Goal: Transaction & Acquisition: Download file/media

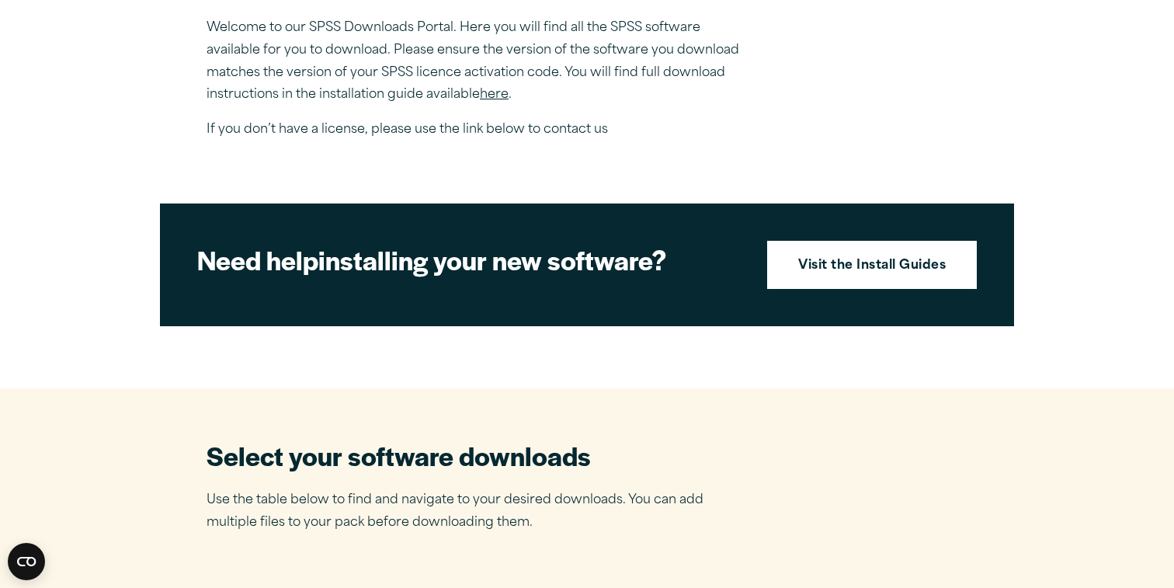
scroll to position [564, 0]
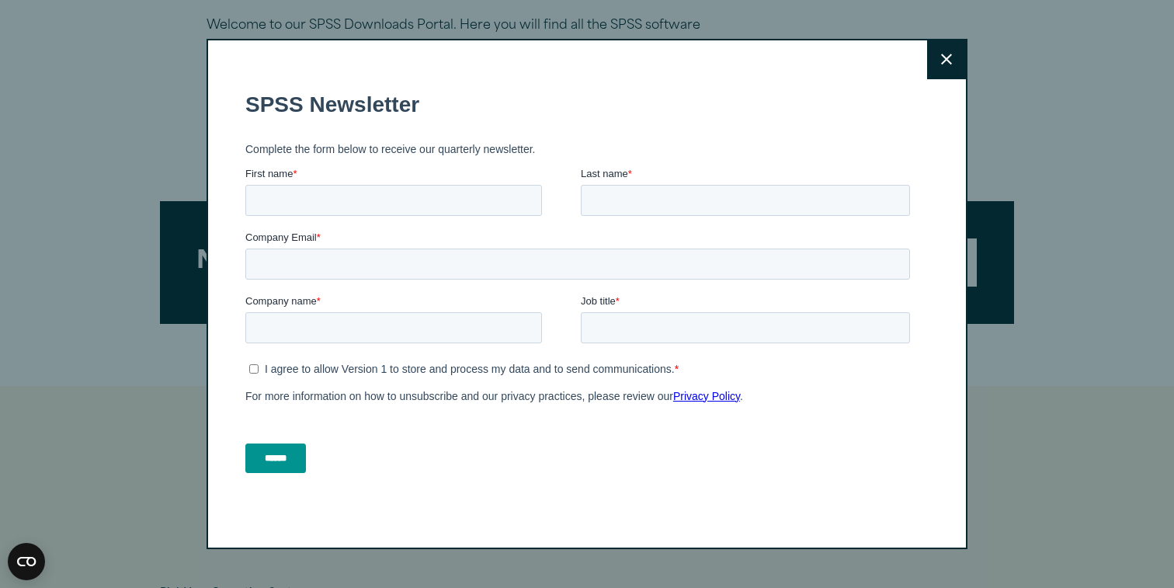
click at [946, 64] on icon at bounding box center [946, 60] width 11 height 12
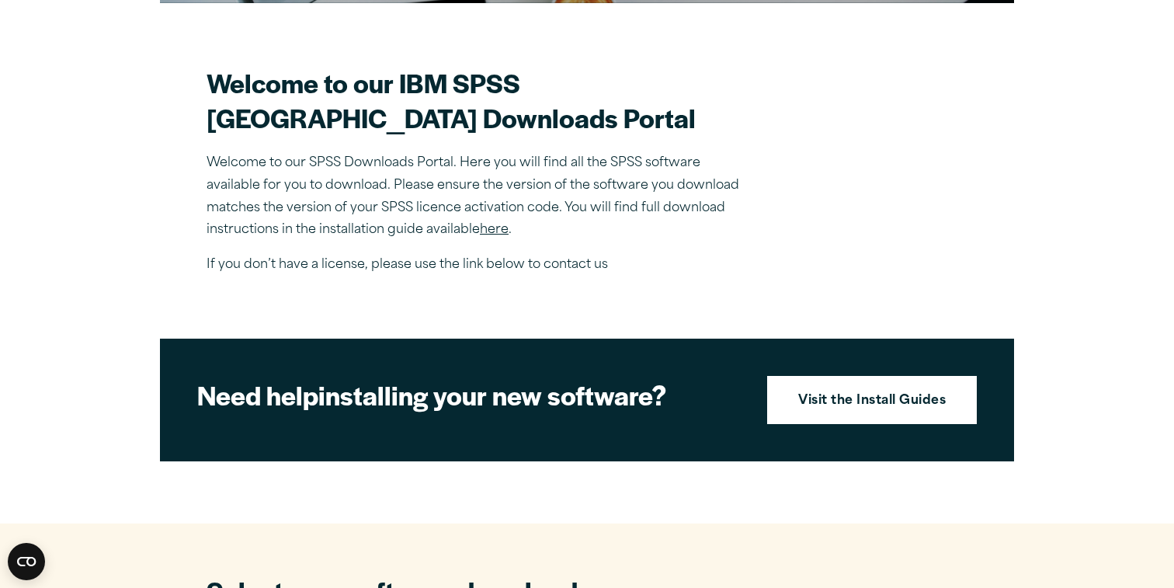
scroll to position [419, 0]
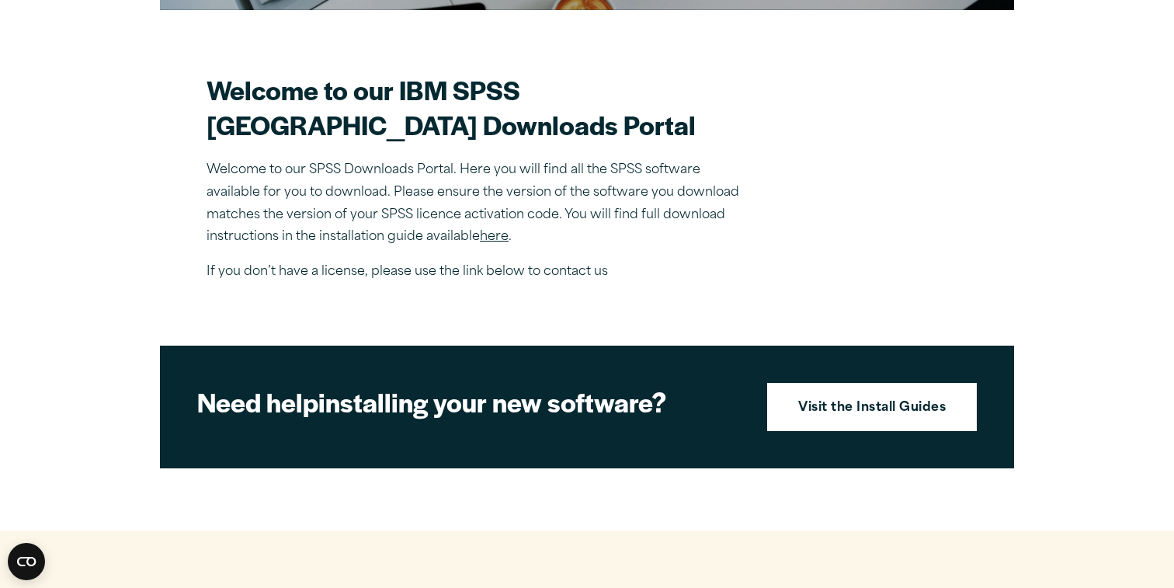
click at [500, 243] on link "here" at bounding box center [494, 237] width 29 height 12
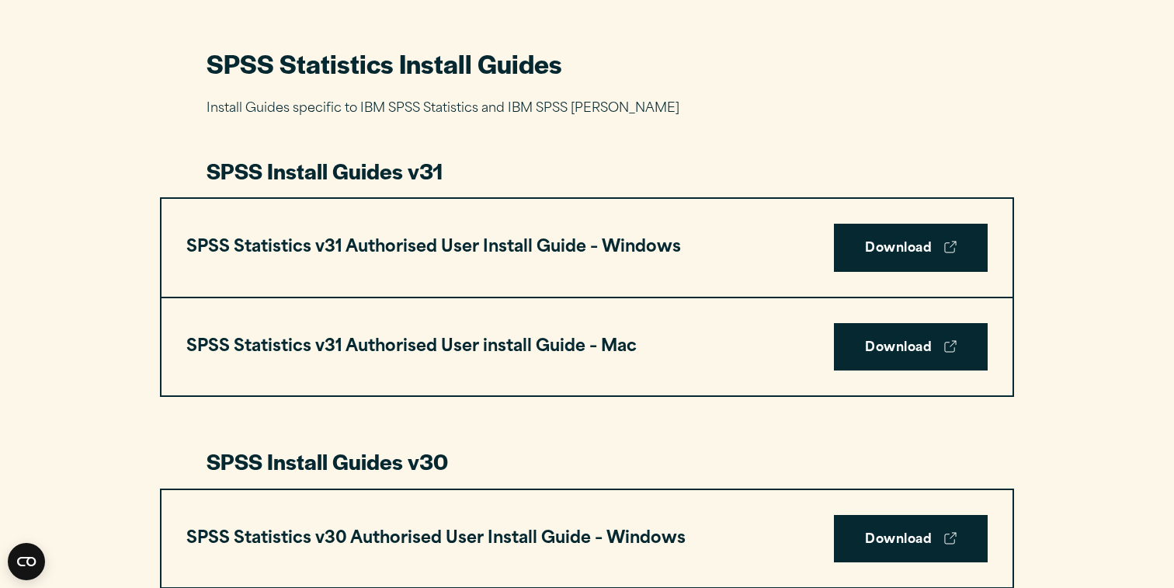
scroll to position [713, 0]
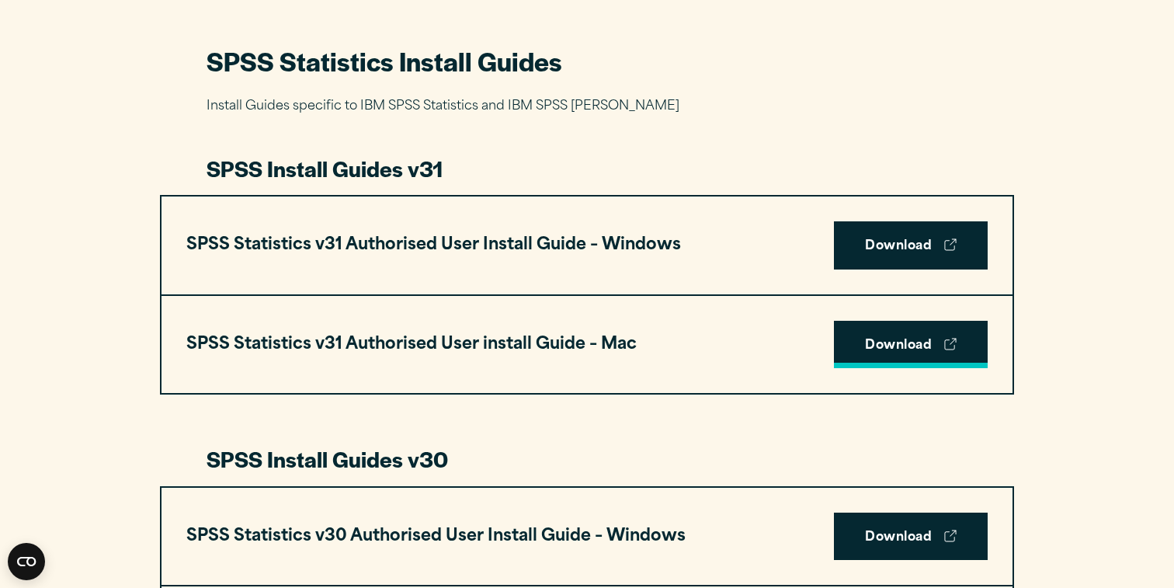
click at [873, 339] on link "Download" at bounding box center [911, 345] width 154 height 48
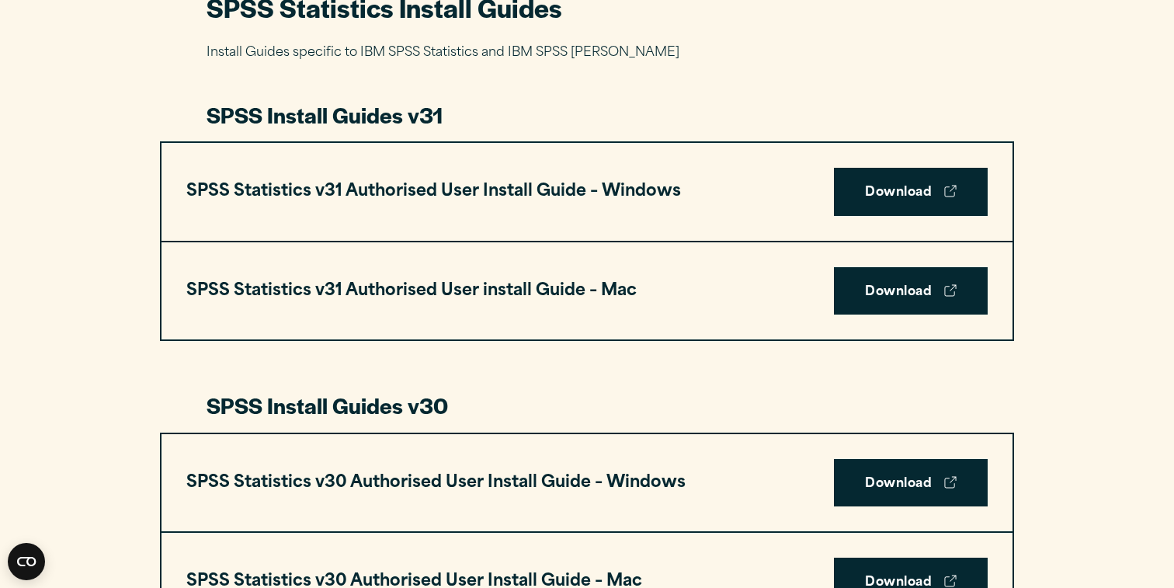
scroll to position [781, 0]
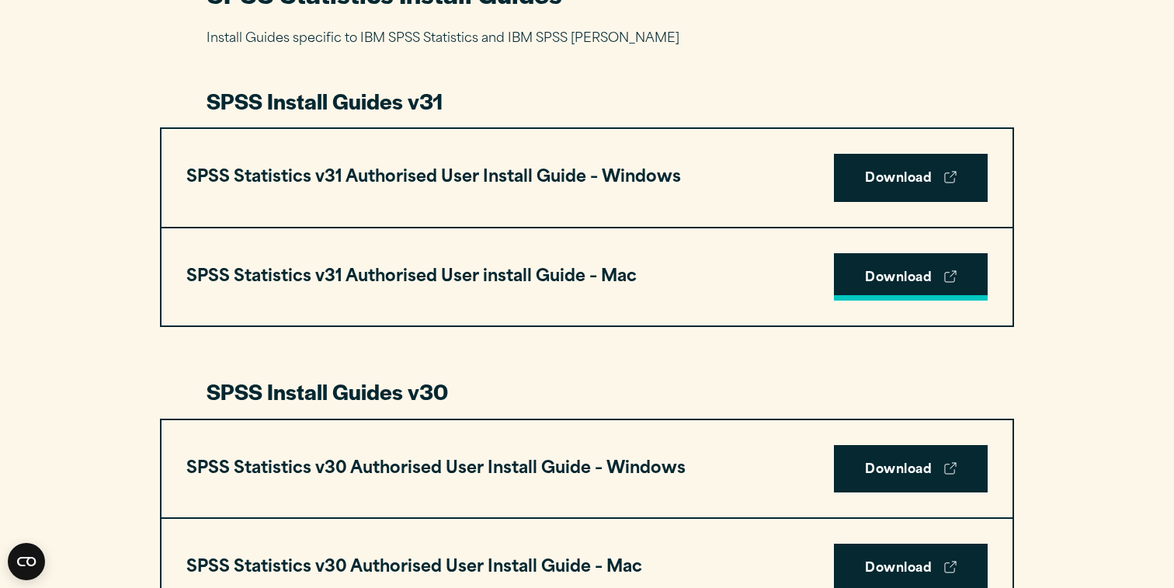
click at [952, 277] on icon at bounding box center [950, 276] width 12 height 12
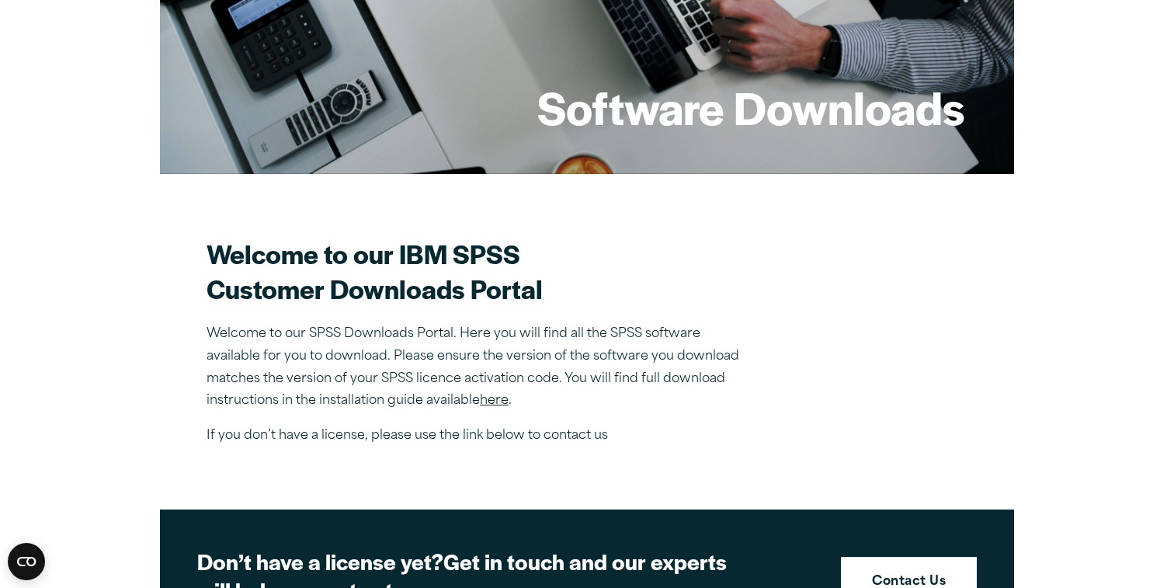
scroll to position [292, 0]
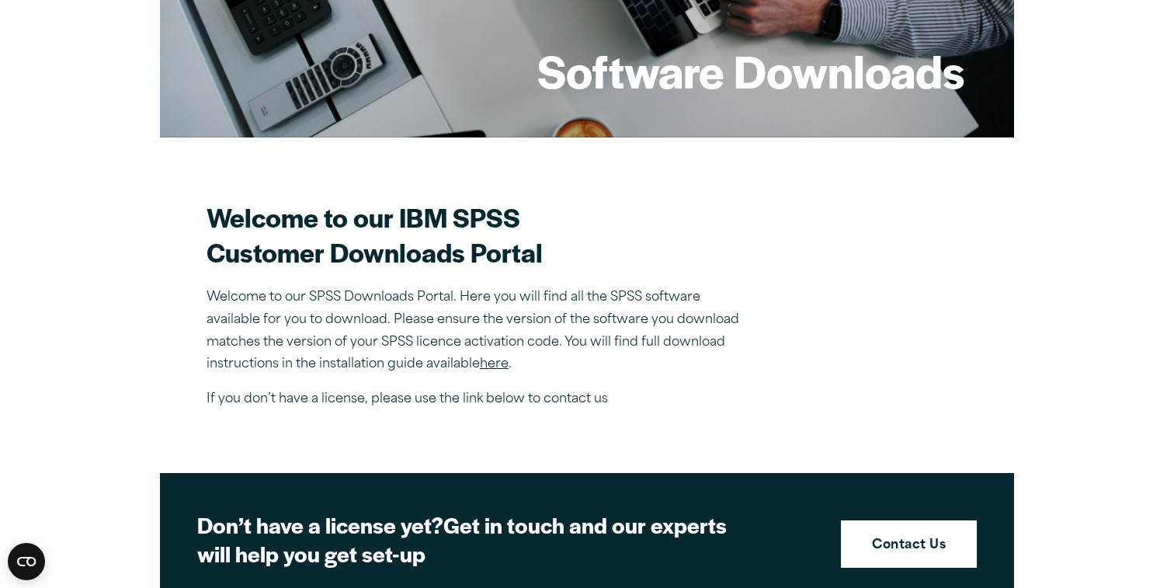
click at [616, 309] on p "Welcome to our SPSS Downloads Portal. Here you will find all the SPSS software …" at bounding box center [477, 330] width 543 height 89
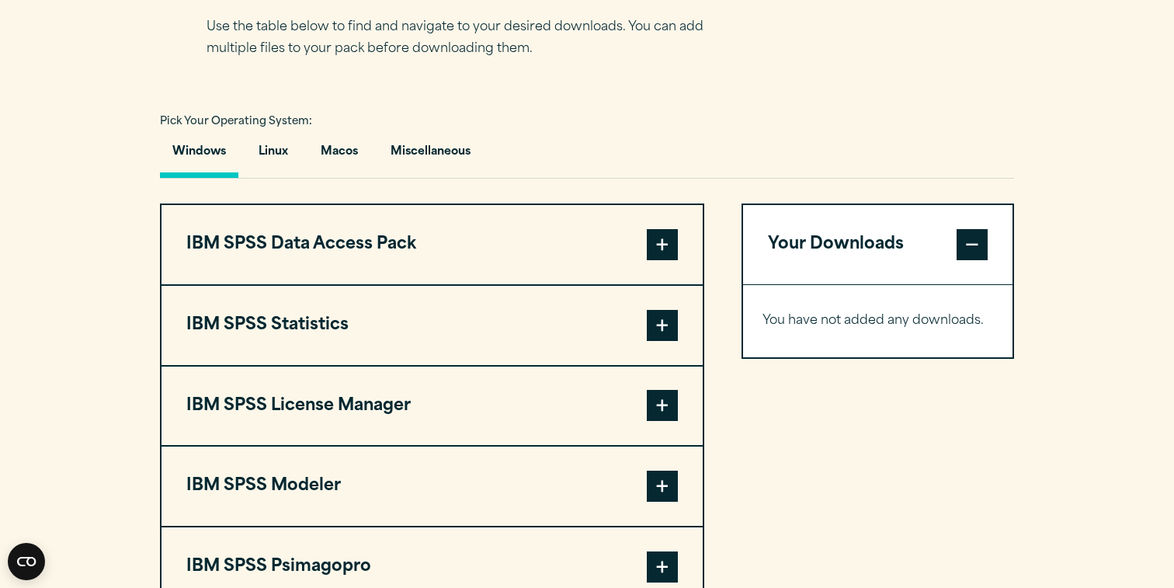
scroll to position [1065, 0]
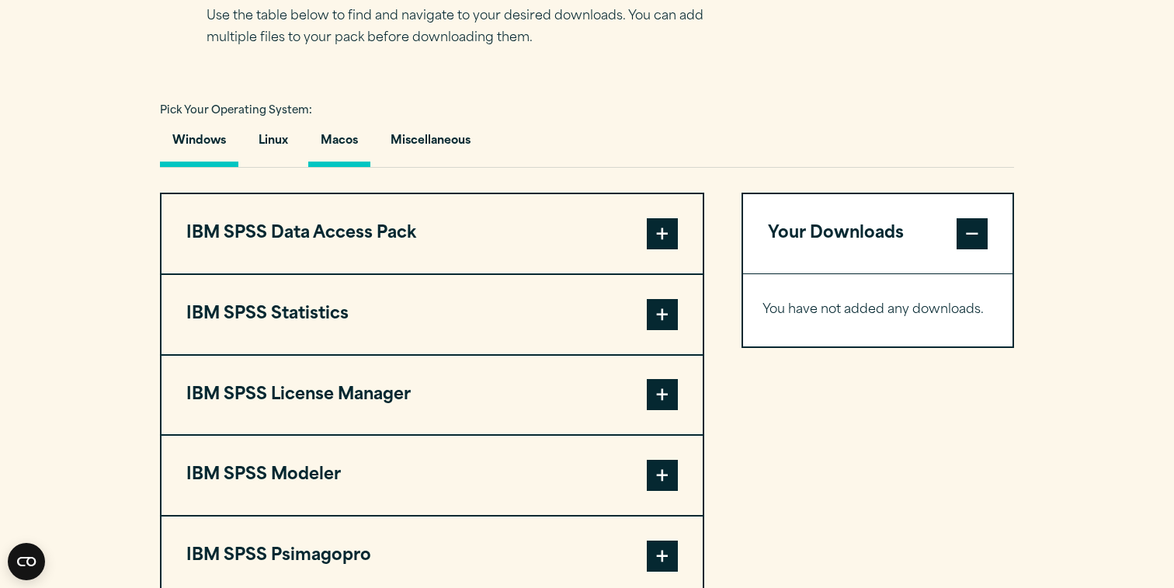
click at [352, 138] on button "Macos" at bounding box center [339, 145] width 62 height 44
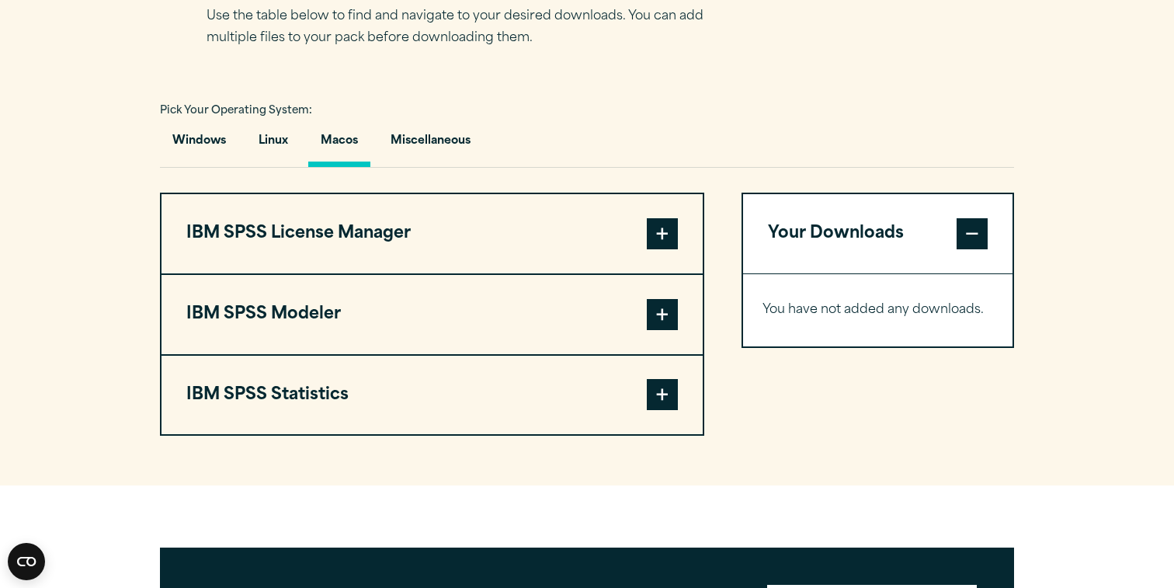
click at [658, 390] on span at bounding box center [662, 394] width 31 height 31
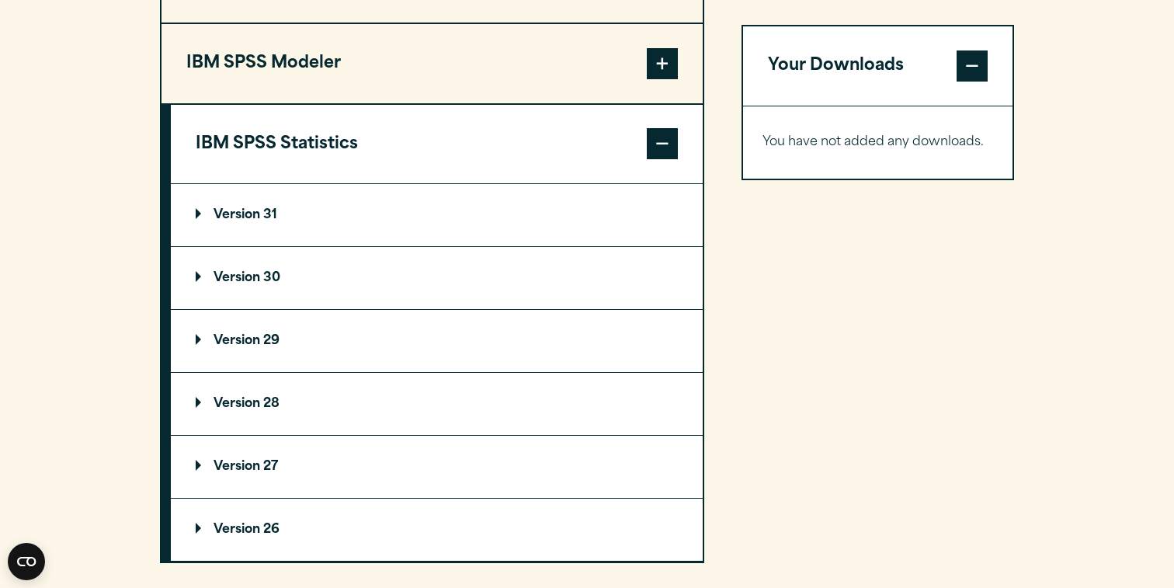
scroll to position [1323, 0]
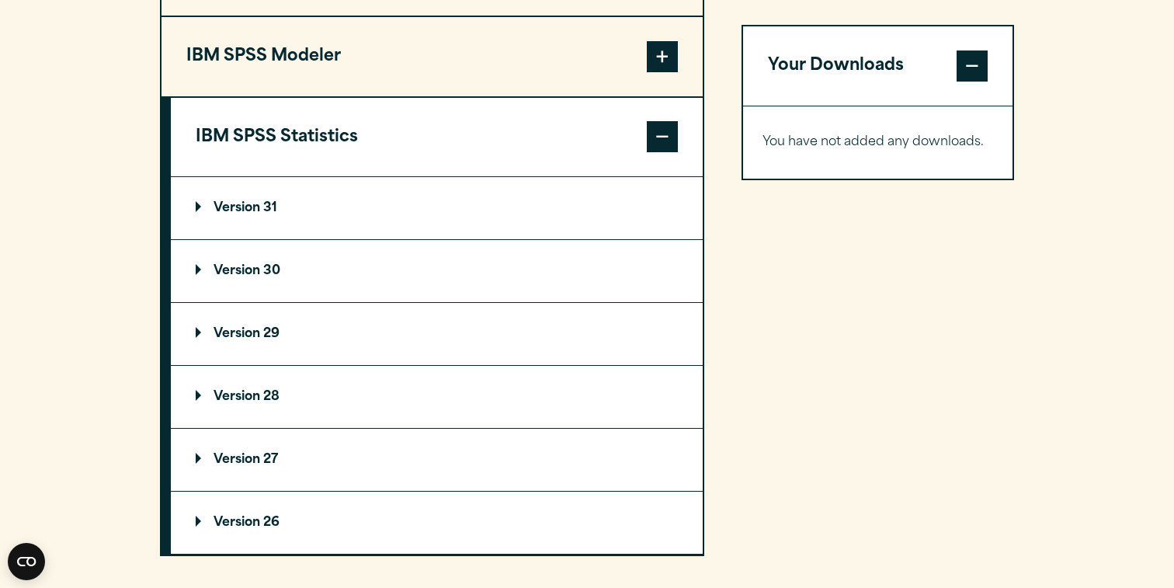
click at [278, 265] on p "Version 30" at bounding box center [238, 271] width 85 height 12
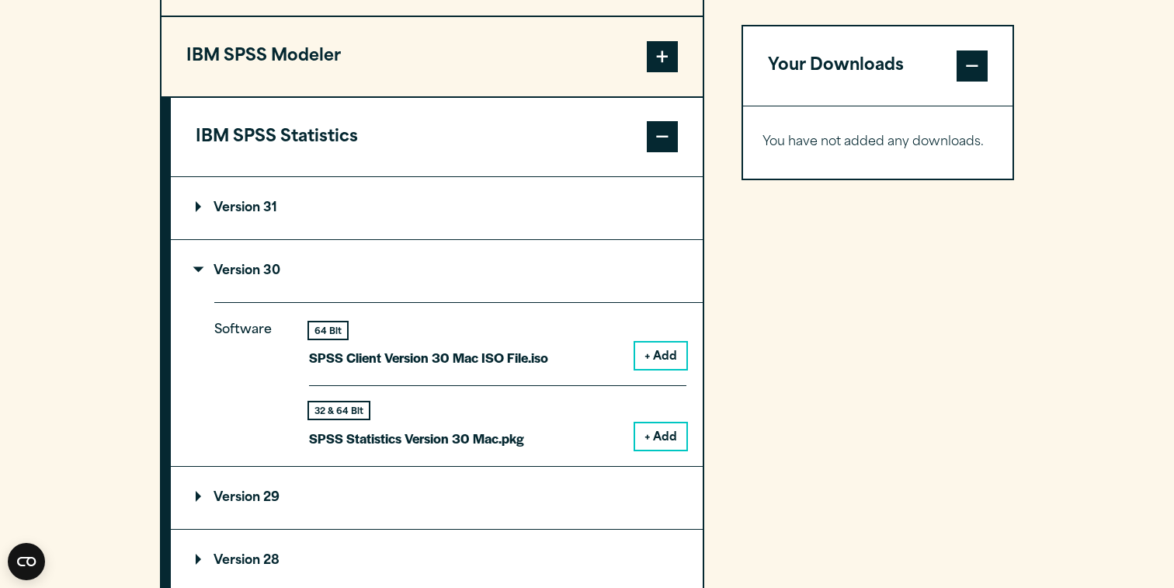
click at [667, 432] on button "+ Add" at bounding box center [660, 436] width 51 height 26
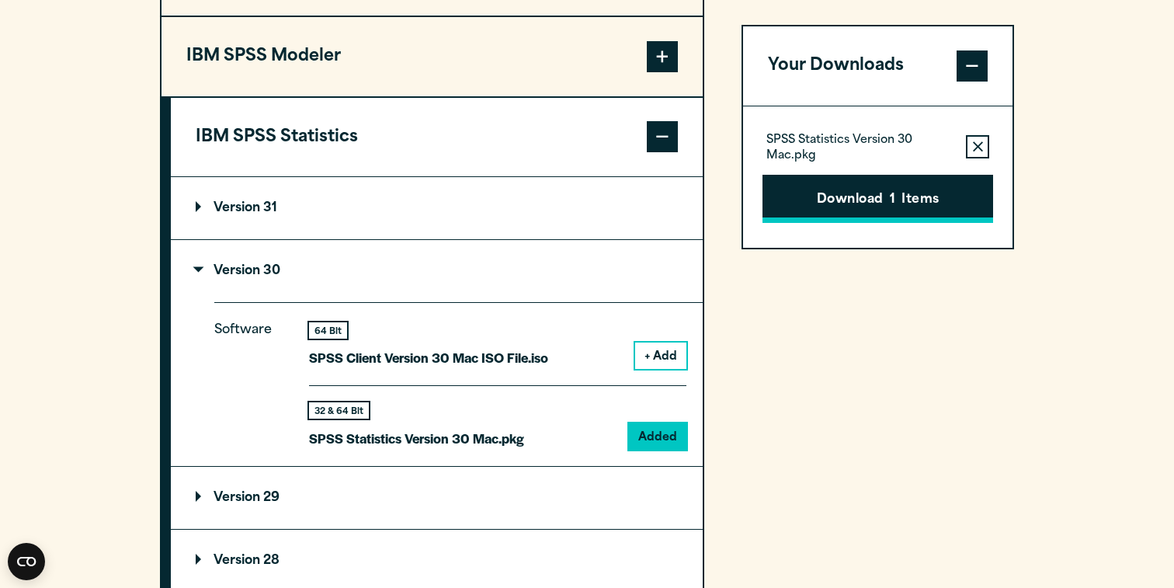
click at [888, 195] on button "Download 1 Items" at bounding box center [877, 199] width 231 height 48
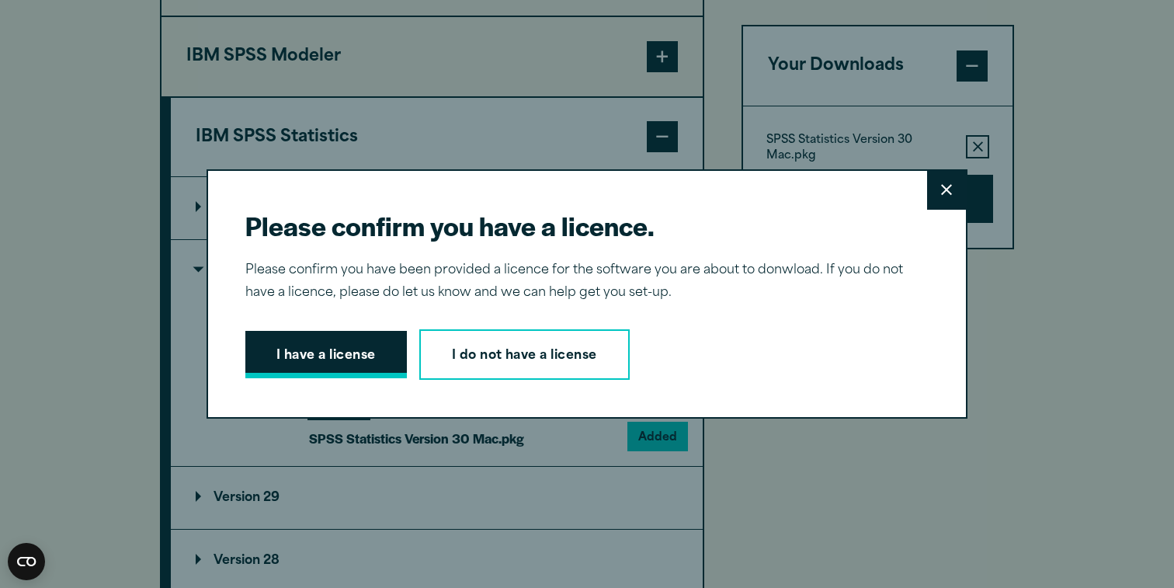
click at [348, 356] on button "I have a license" at bounding box center [325, 355] width 161 height 48
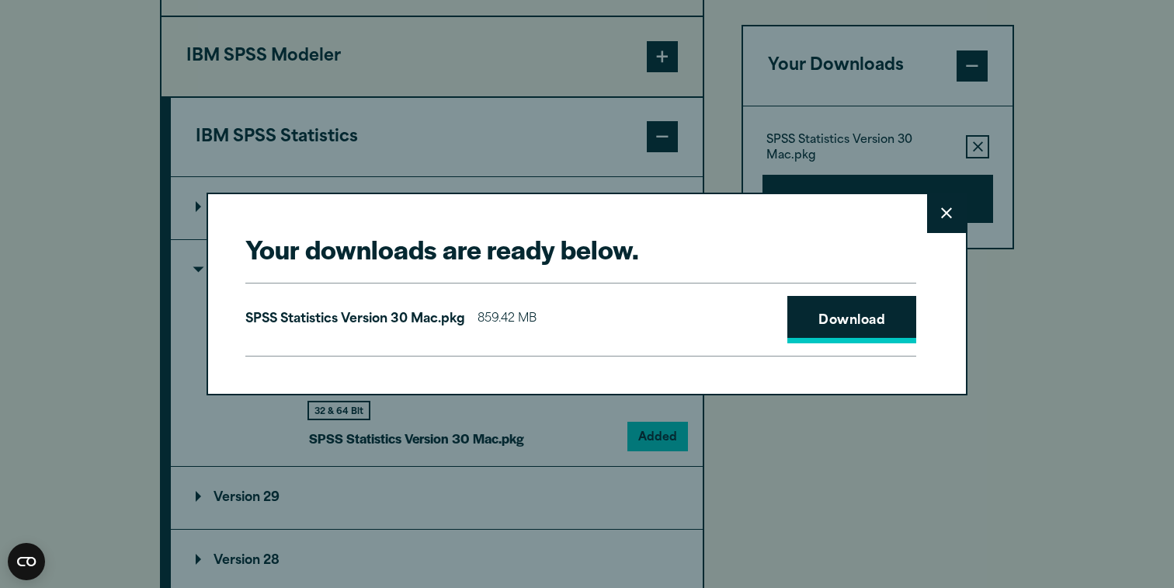
click at [838, 327] on link "Download" at bounding box center [851, 320] width 129 height 48
